Goal: Check status: Check status

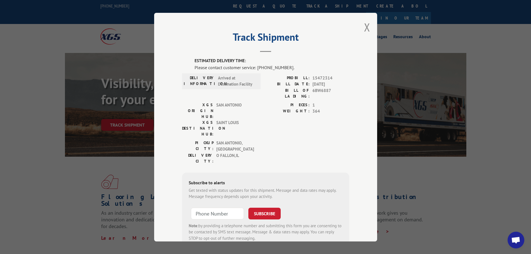
scroll to position [584, 0]
click at [367, 33] on button "Close modal" at bounding box center [367, 27] width 6 height 15
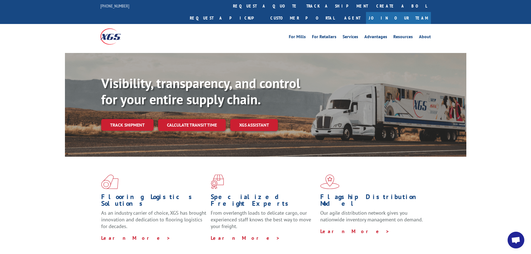
click at [302, 5] on link "track a shipment" at bounding box center [337, 6] width 70 height 12
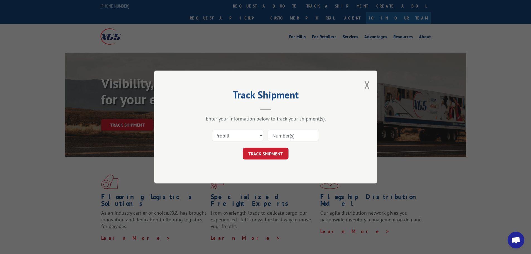
drag, startPoint x: 277, startPoint y: 135, endPoint x: 276, endPoint y: 140, distance: 4.8
click at [277, 135] on input at bounding box center [293, 136] width 51 height 12
paste input "15340340"
type input "15340340"
drag, startPoint x: 270, startPoint y: 150, endPoint x: 397, endPoint y: 115, distance: 131.4
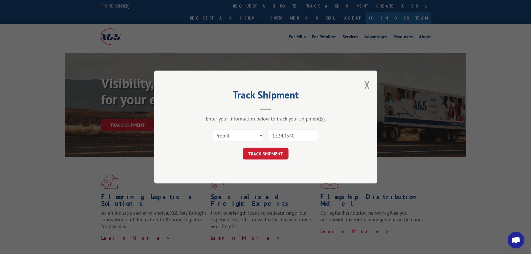
click at [270, 150] on button "TRACK SHIPMENT" at bounding box center [266, 154] width 46 height 12
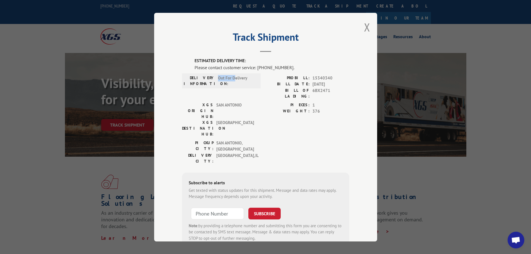
drag, startPoint x: 215, startPoint y: 80, endPoint x: 232, endPoint y: 81, distance: 16.8
click at [232, 81] on div "DELIVERY INFORMATION: Out For Delivery" at bounding box center [221, 81] width 75 height 12
click at [233, 82] on span "Out For Delivery" at bounding box center [237, 81] width 38 height 12
click at [364, 28] on button "Close modal" at bounding box center [367, 27] width 6 height 15
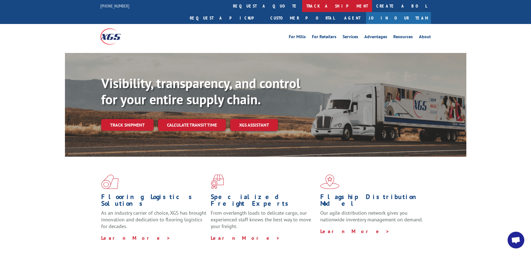
click at [302, 9] on link "track a shipment" at bounding box center [337, 6] width 70 height 12
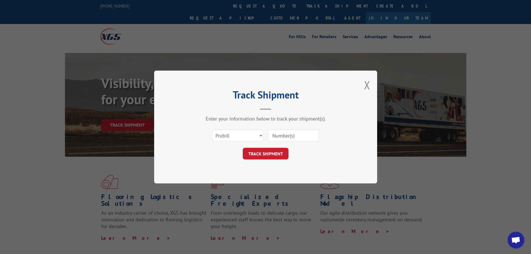
click at [267, 138] on div "Select category... Probill BOL PO" at bounding box center [265, 135] width 167 height 18
click at [275, 139] on input at bounding box center [293, 136] width 51 height 12
paste input "15340340"
type input "15340340"
click at [266, 154] on button "TRACK SHIPMENT" at bounding box center [266, 154] width 46 height 12
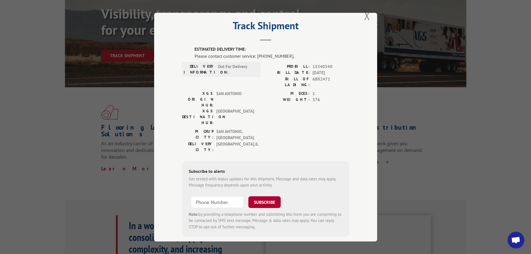
scroll to position [0, 0]
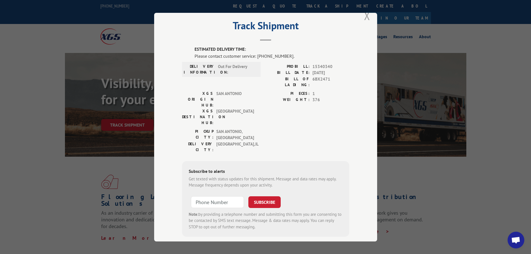
click at [364, 18] on button "Close modal" at bounding box center [367, 15] width 6 height 15
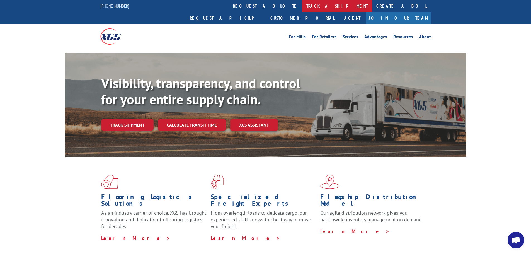
click at [302, 4] on link "track a shipment" at bounding box center [337, 6] width 70 height 12
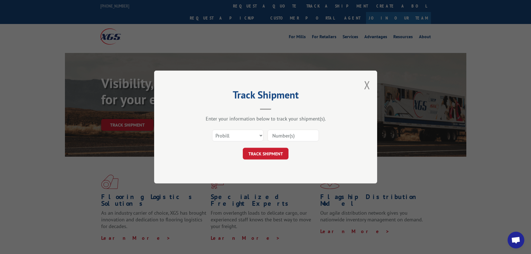
click at [272, 137] on input at bounding box center [293, 136] width 51 height 12
paste input "15340340"
type input "15340340"
click at [274, 151] on button "TRACK SHIPMENT" at bounding box center [266, 154] width 46 height 12
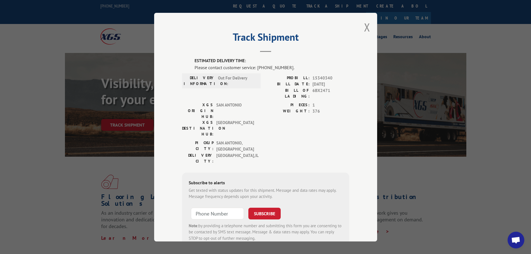
click at [362, 29] on div "Track Shipment ESTIMATED DELIVERY TIME: Please contact customer service: [PHONE…" at bounding box center [265, 127] width 223 height 229
click at [364, 29] on button "Close modal" at bounding box center [367, 27] width 6 height 15
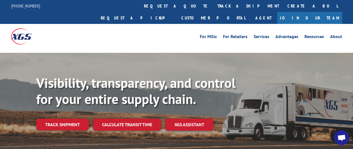
click at [156, 24] on div "For [PERSON_NAME] For Retailers Services Advantages Resources About For [PERSON…" at bounding box center [176, 36] width 331 height 25
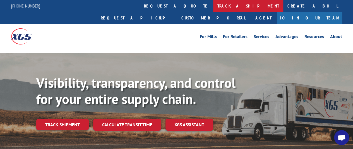
click at [213, 11] on link "track a shipment" at bounding box center [248, 6] width 70 height 12
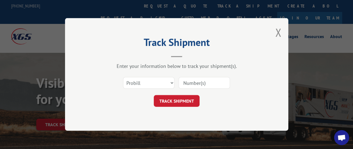
drag, startPoint x: 199, startPoint y: 79, endPoint x: 202, endPoint y: 84, distance: 5.6
click at [199, 79] on input at bounding box center [203, 84] width 51 height 12
drag, startPoint x: 202, startPoint y: 85, endPoint x: 206, endPoint y: 82, distance: 4.5
click at [203, 85] on input at bounding box center [203, 84] width 51 height 12
paste input "15340340"
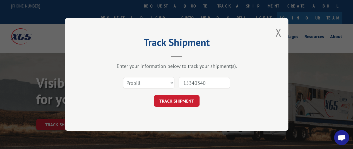
type input "15340340"
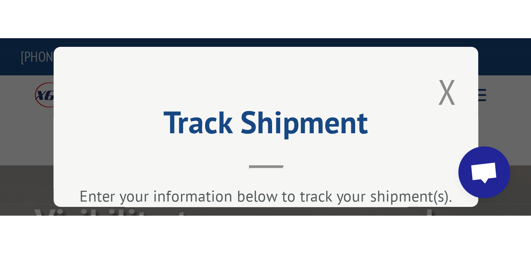
scroll to position [472, 0]
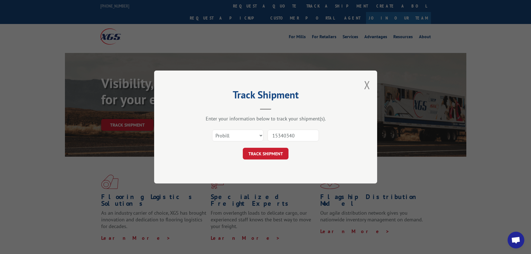
click at [287, 153] on button "TRACK SHIPMENT" at bounding box center [266, 154] width 46 height 12
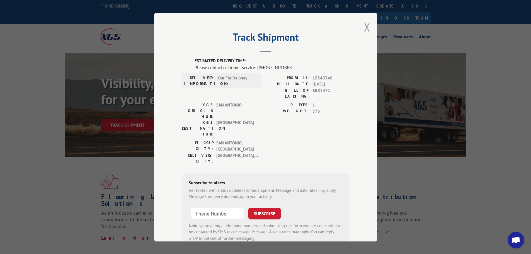
click at [364, 28] on button "Close modal" at bounding box center [367, 27] width 6 height 15
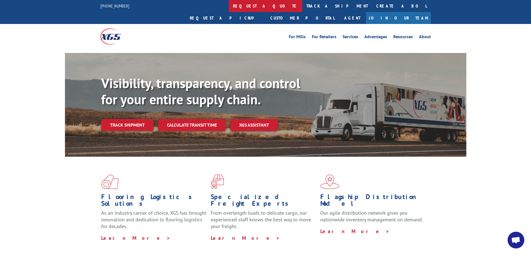
click at [229, 10] on link "request a quote" at bounding box center [265, 6] width 73 height 12
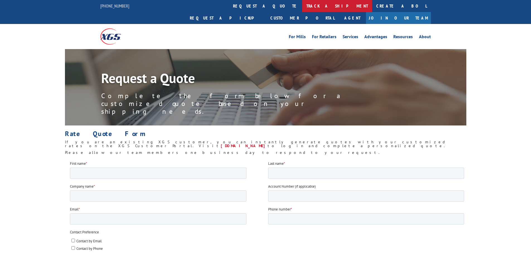
click at [302, 7] on link "track a shipment" at bounding box center [337, 6] width 70 height 12
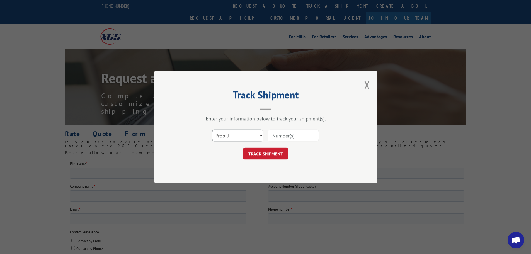
drag, startPoint x: 249, startPoint y: 132, endPoint x: 267, endPoint y: 133, distance: 17.6
click at [249, 132] on select "Select category... Probill BOL PO" at bounding box center [237, 136] width 51 height 12
click at [278, 133] on input at bounding box center [293, 136] width 51 height 12
paste input "15340322"
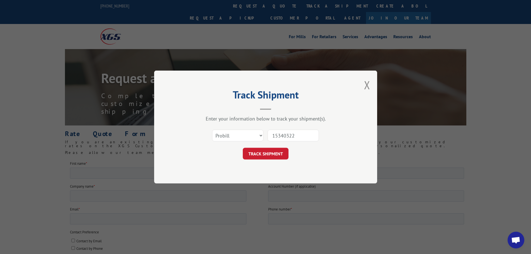
type input "15340322"
click at [269, 163] on div "Track Shipment Enter your information below to track your shipment(s). Select c…" at bounding box center [265, 127] width 223 height 113
click at [268, 153] on button "TRACK SHIPMENT" at bounding box center [266, 154] width 46 height 12
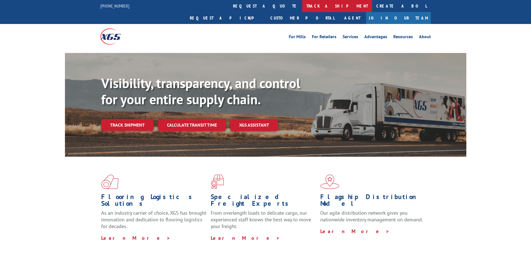
click at [302, 6] on link "track a shipment" at bounding box center [337, 6] width 70 height 12
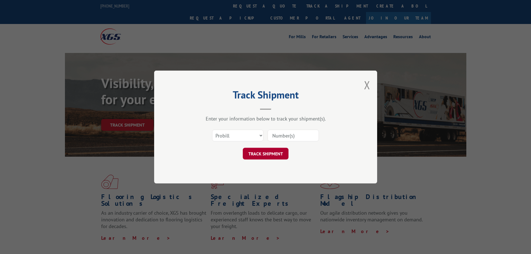
click at [277, 136] on input at bounding box center [293, 136] width 51 height 12
paste input "15340320"
type input "15340320"
click at [264, 156] on button "TRACK SHIPMENT" at bounding box center [266, 154] width 46 height 12
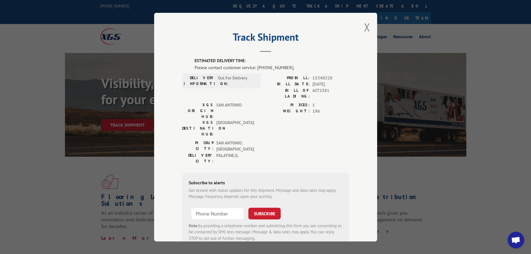
click at [361, 29] on div "Track Shipment ESTIMATED DELIVERY TIME: Please contact customer service: (844) …" at bounding box center [265, 127] width 223 height 229
click at [364, 28] on button "Close modal" at bounding box center [367, 27] width 6 height 15
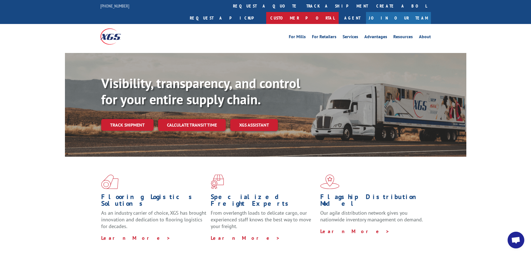
click at [339, 12] on link "Customer Portal" at bounding box center [302, 18] width 73 height 12
